Goal: Find specific page/section: Find specific page/section

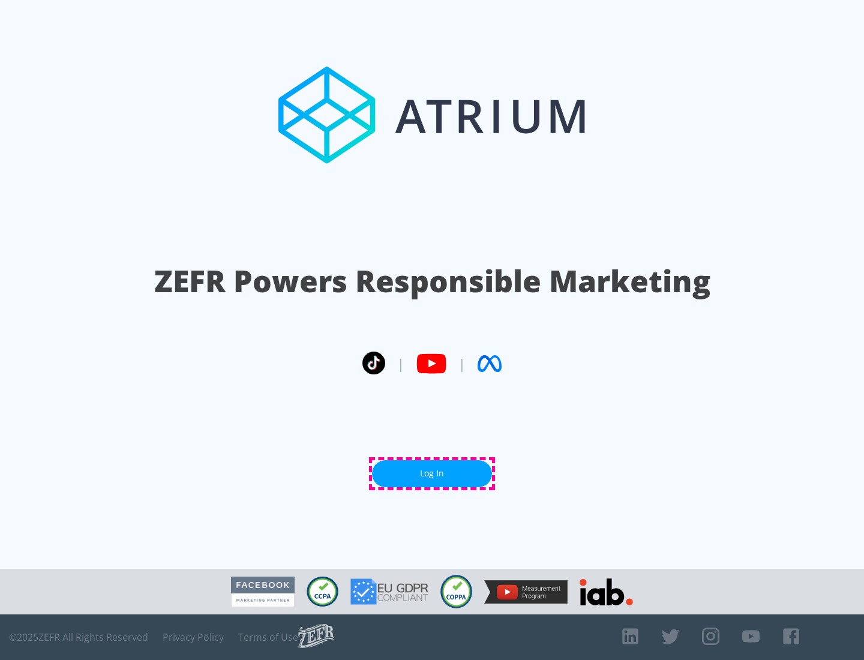
click at [432, 473] on link "Log In" at bounding box center [432, 473] width 120 height 27
